Goal: Transaction & Acquisition: Book appointment/travel/reservation

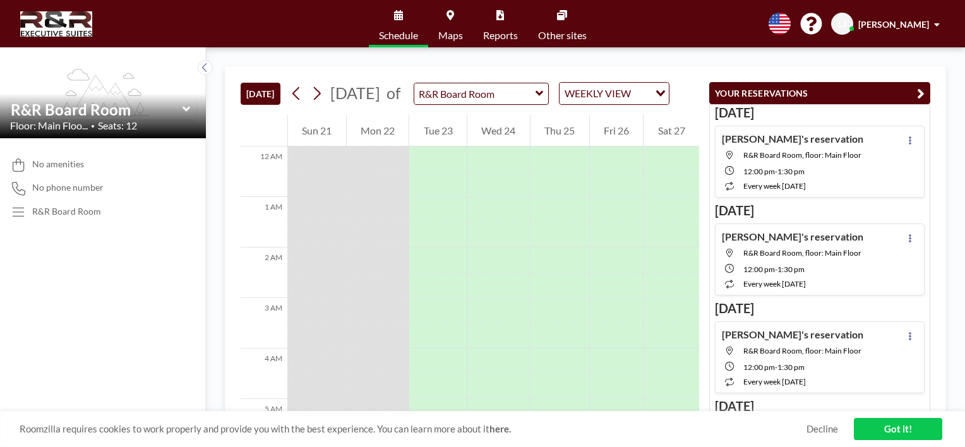
scroll to position [733, 0]
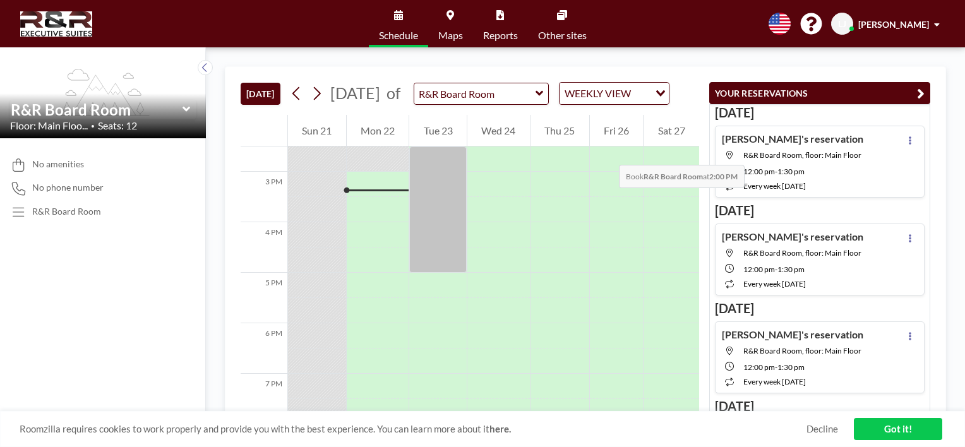
click at [606, 147] on div "Fri 26" at bounding box center [617, 131] width 54 height 32
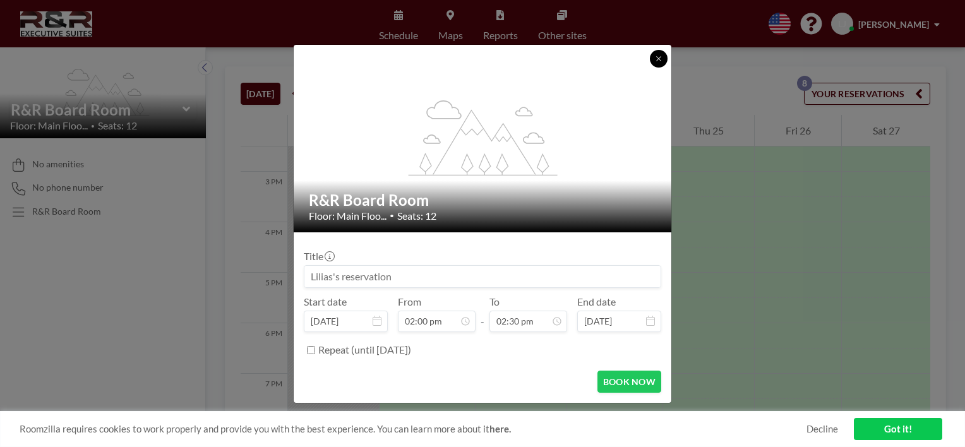
click at [664, 57] on button at bounding box center [659, 59] width 18 height 18
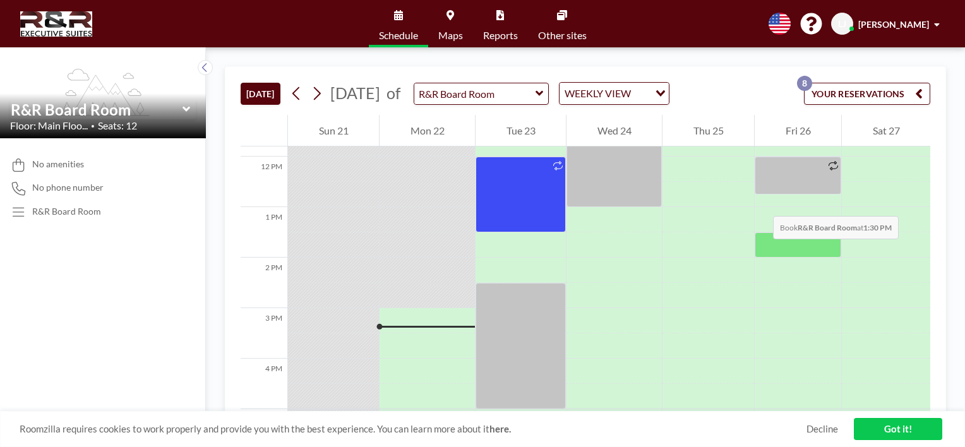
scroll to position [543, 0]
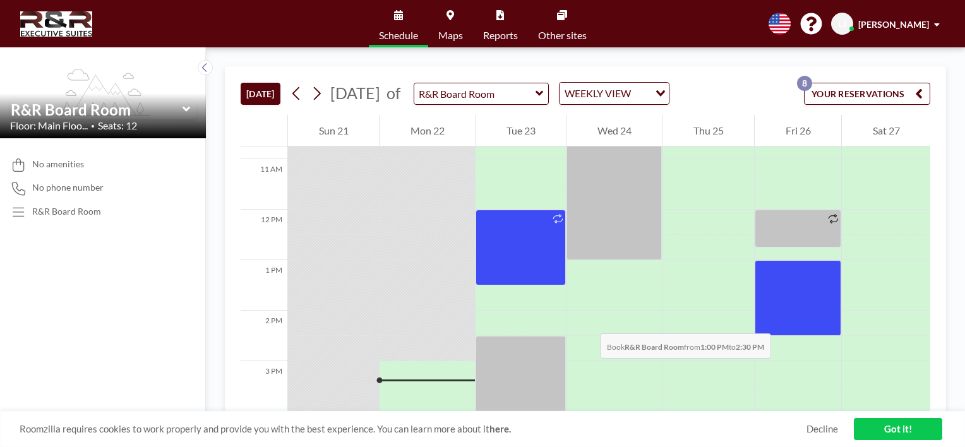
drag, startPoint x: 774, startPoint y: 268, endPoint x: 777, endPoint y: 321, distance: 53.1
click at [777, 321] on div at bounding box center [798, 298] width 87 height 76
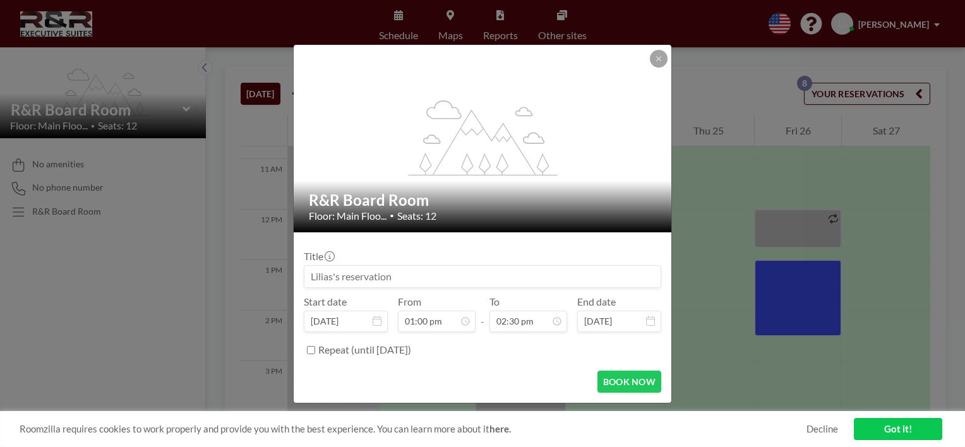
scroll to position [585, 0]
click at [431, 280] on input at bounding box center [482, 276] width 356 height 21
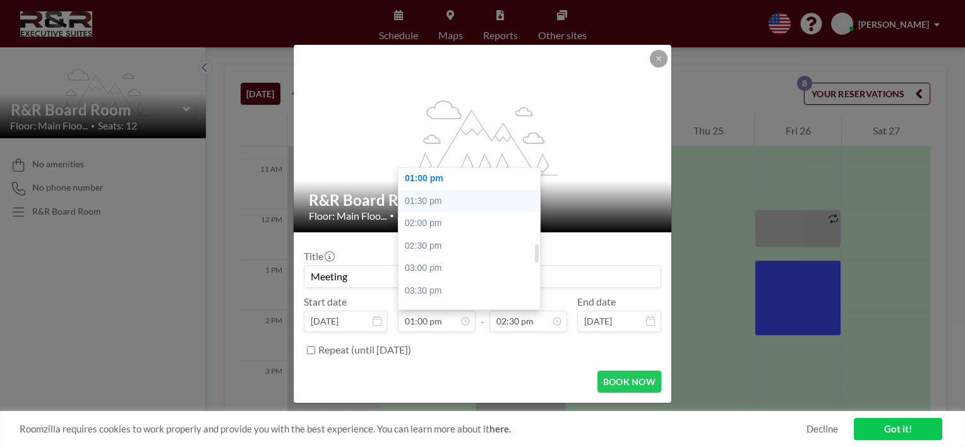
type input "Meeting"
click at [426, 203] on div "01:30 pm" at bounding box center [472, 201] width 148 height 23
type input "01:30 pm"
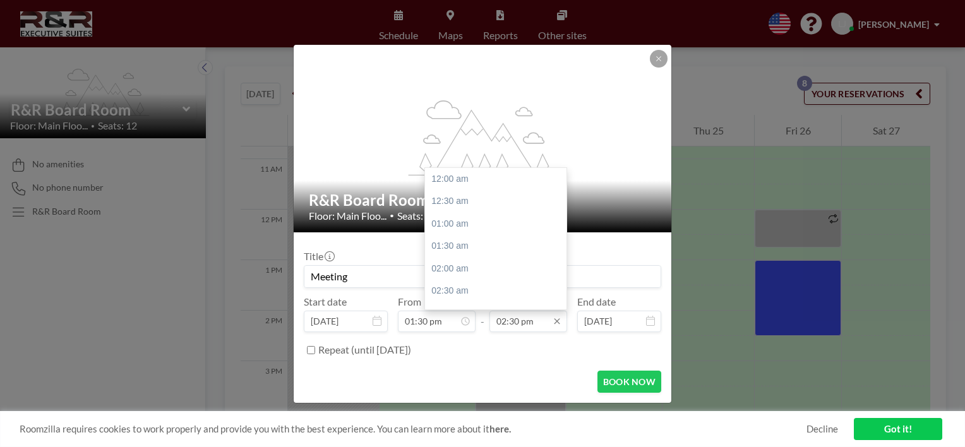
scroll to position [652, 0]
click at [452, 198] on div "03:00 pm" at bounding box center [499, 201] width 148 height 23
type input "03:00 pm"
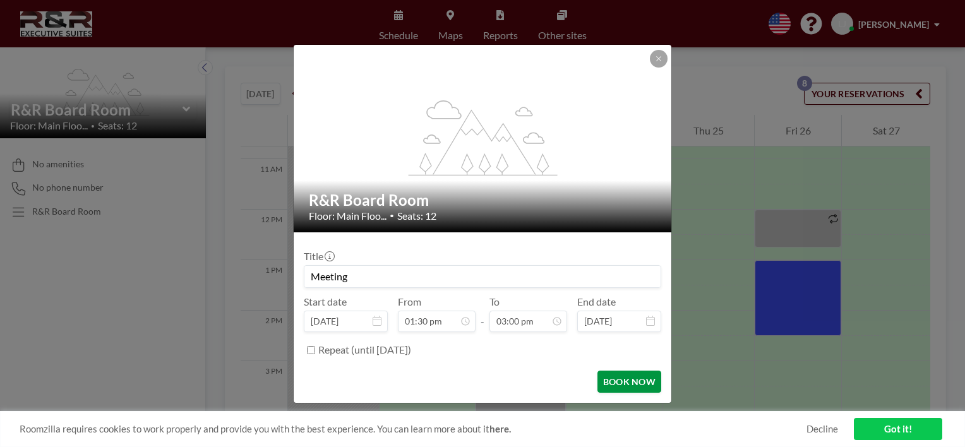
click at [624, 381] on button "BOOK NOW" at bounding box center [629, 382] width 64 height 22
